Goal: Information Seeking & Learning: Understand process/instructions

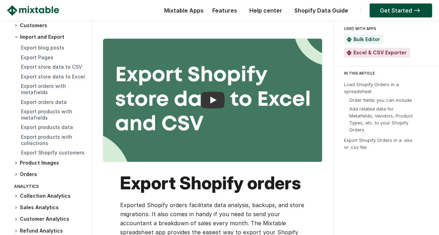
scroll to position [203, 0]
click at [16, 175] on icon at bounding box center [16, 174] width 1 height 2
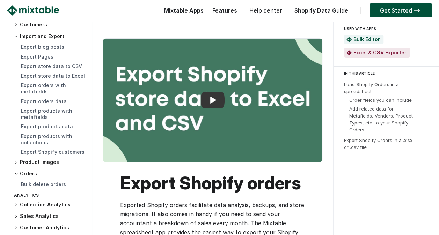
click at [17, 164] on icon at bounding box center [16, 162] width 4 height 4
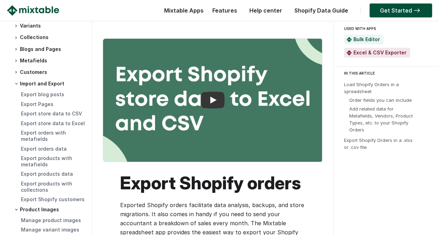
scroll to position [155, 0]
click at [48, 152] on link "Export orders data" at bounding box center [44, 149] width 46 height 6
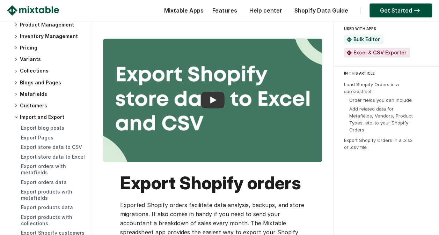
scroll to position [121, 0]
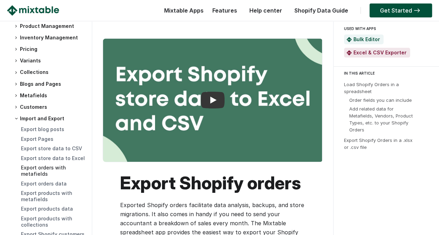
click at [38, 177] on link "Export orders with metafields" at bounding box center [43, 171] width 45 height 12
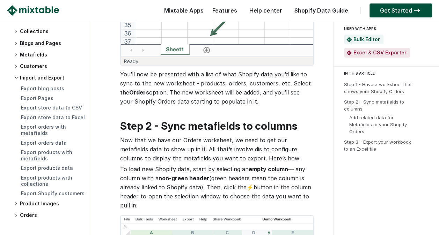
scroll to position [144, 0]
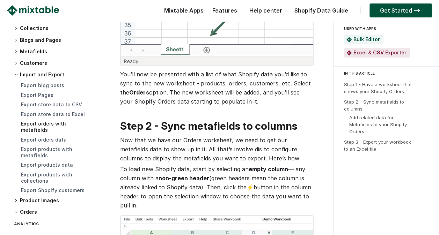
click at [44, 132] on link "Export orders with metafields" at bounding box center [43, 127] width 45 height 12
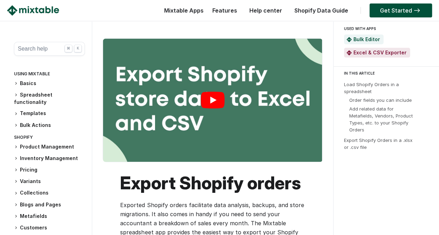
click at [215, 95] on link "Play" at bounding box center [212, 100] width 219 height 123
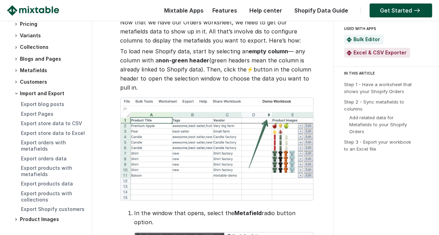
scroll to position [126, 0]
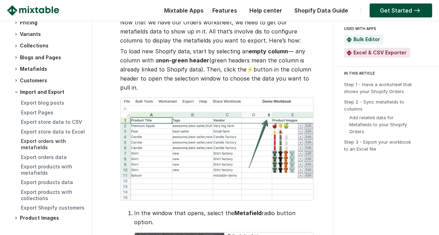
click at [35, 148] on link "Export orders with metafields" at bounding box center [43, 144] width 45 height 12
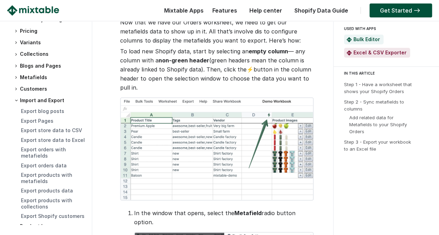
scroll to position [120, 0]
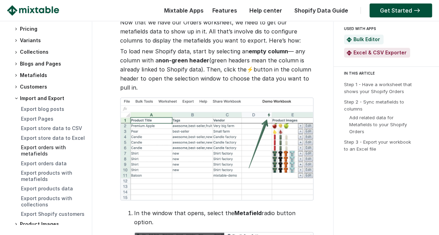
click at [40, 155] on link "Export orders with metafields" at bounding box center [43, 150] width 45 height 12
